Goal: Navigation & Orientation: Find specific page/section

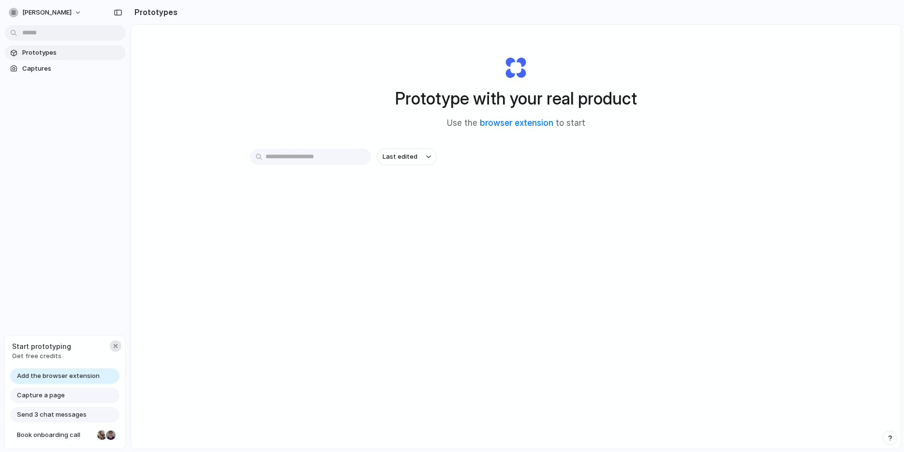
click at [112, 346] on div "button" at bounding box center [116, 346] width 8 height 8
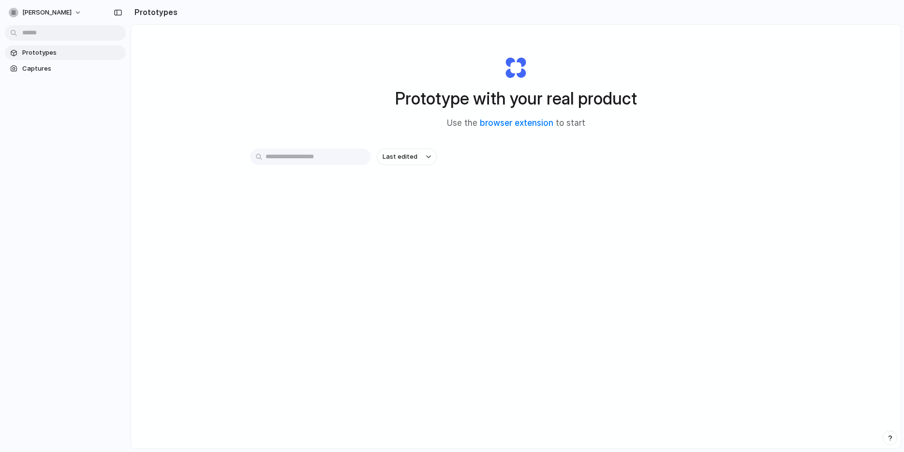
drag, startPoint x: 40, startPoint y: 115, endPoint x: 46, endPoint y: 97, distance: 19.4
click at [43, 102] on div "Prototypes Captures" at bounding box center [65, 101] width 131 height 203
click at [52, 69] on span "Captures" at bounding box center [72, 69] width 100 height 10
